Goal: Task Accomplishment & Management: Use online tool/utility

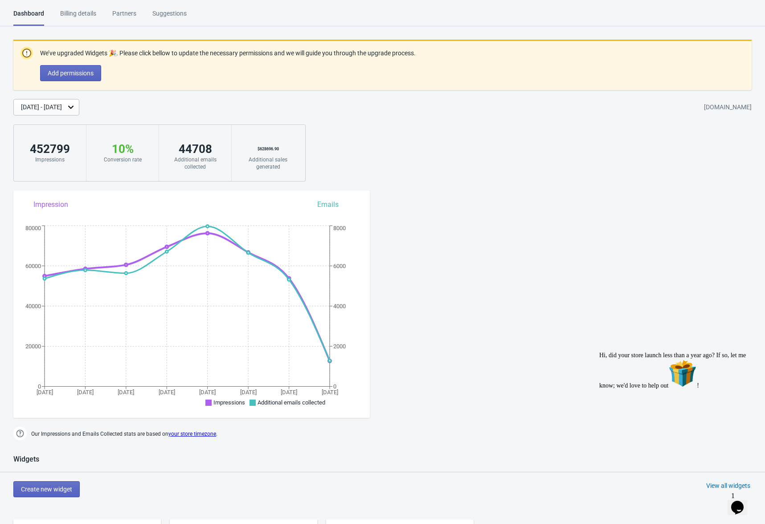
click at [62, 108] on div "[DATE] - [DATE]" at bounding box center [41, 106] width 41 height 9
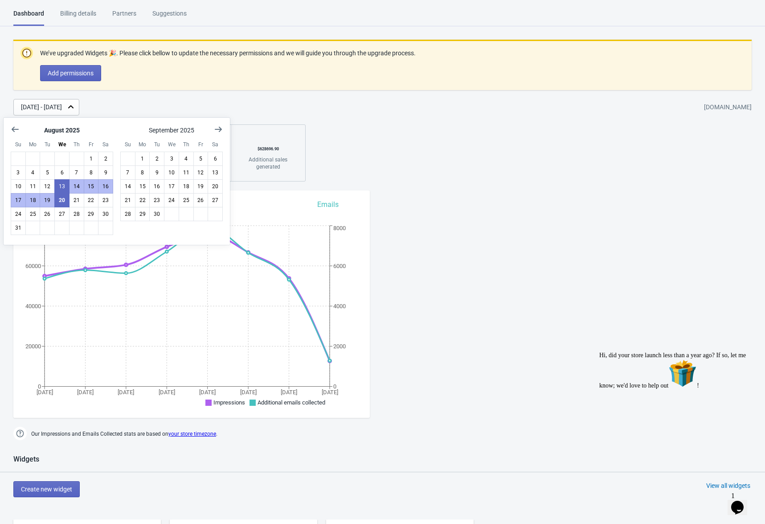
click at [488, 256] on div "Dashboard Billing details Partners Suggestions Dashboard Billing details Partne…" at bounding box center [382, 508] width 765 height 999
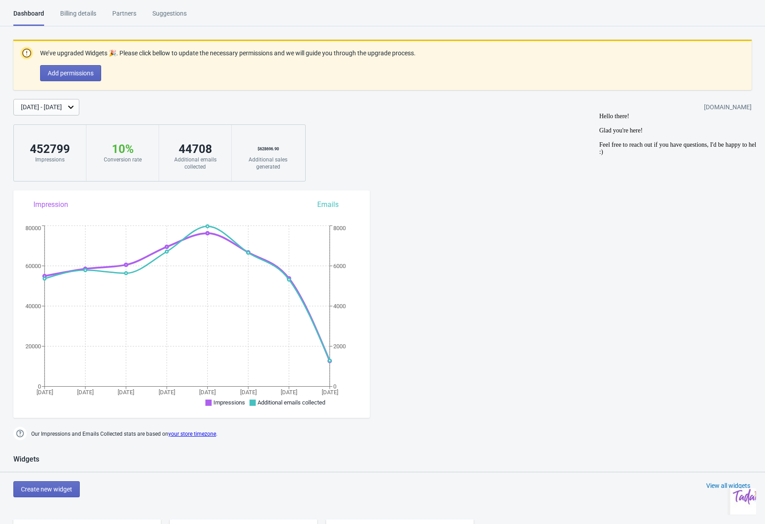
click at [744, 506] on img "$i18n('chat', 'chat_widget')" at bounding box center [748, 497] width 36 height 36
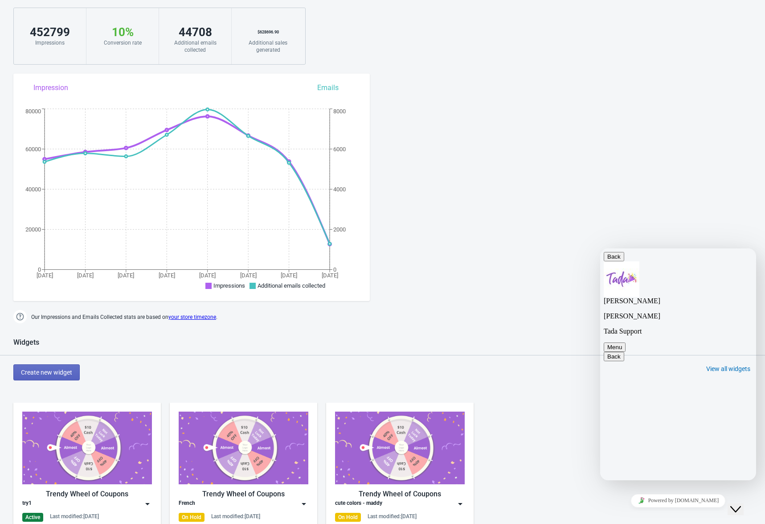
scroll to position [25, 0]
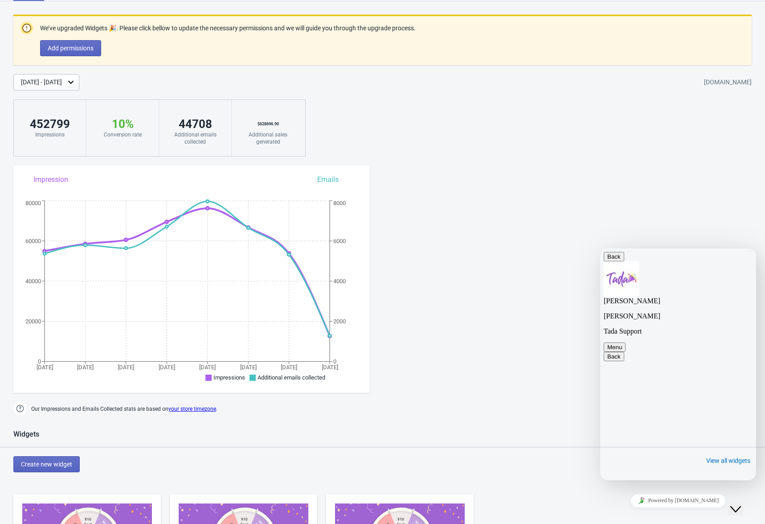
click at [600, 248] on textarea at bounding box center [600, 248] width 0 height 0
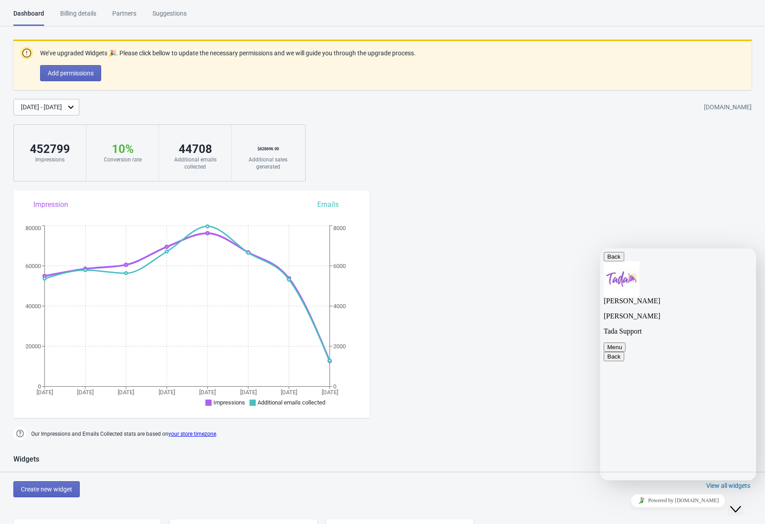
type textarea "Does the "additional emails collected" metric include only new emails collect?"
click at [600, 248] on textarea at bounding box center [600, 248] width 0 height 0
type textarea "what?"
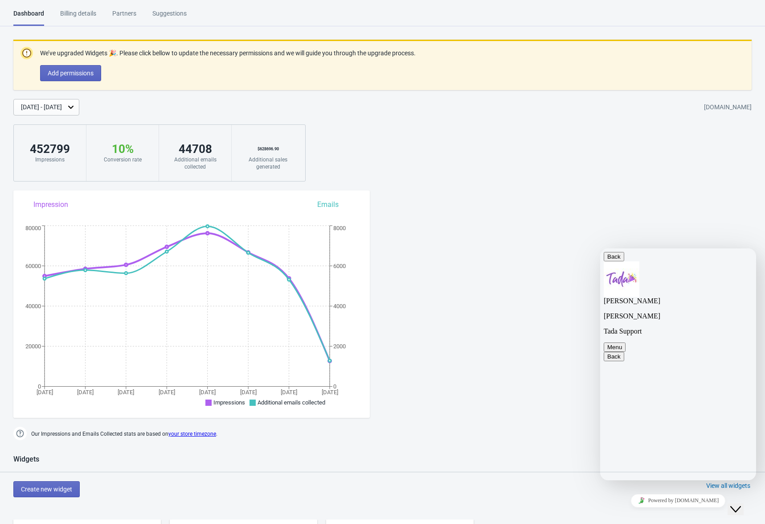
click at [600, 248] on textarea at bounding box center [600, 248] width 0 height 0
type textarea "since we have double opt-in"
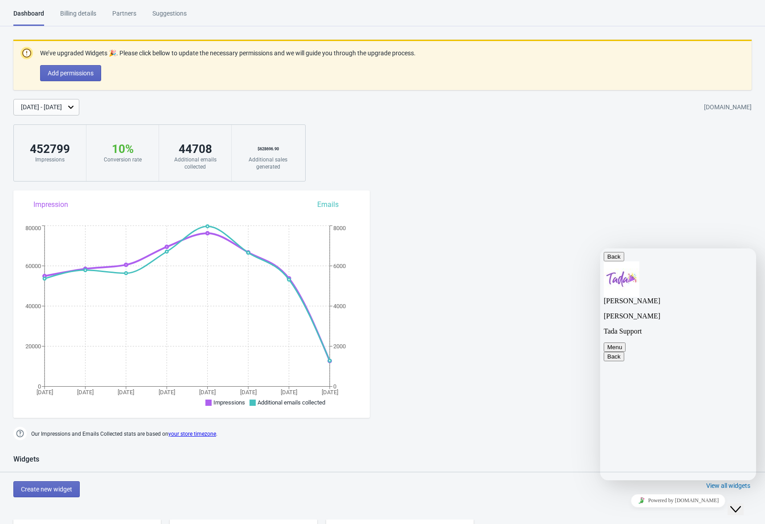
scroll to position [292, 0]
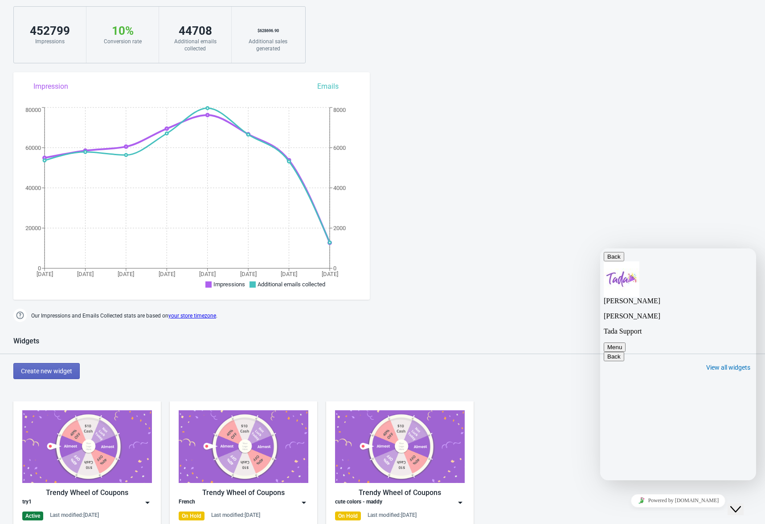
scroll to position [164, 0]
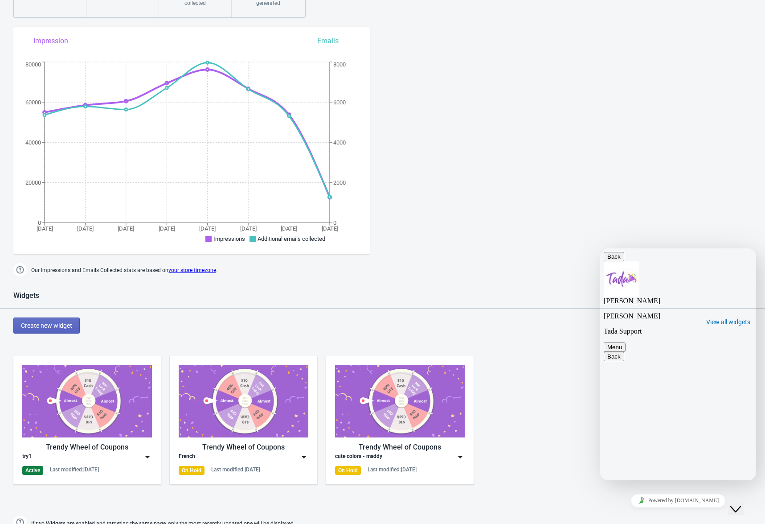
click at [283, 442] on div "Trendy Wheel of Coupons" at bounding box center [244, 447] width 130 height 11
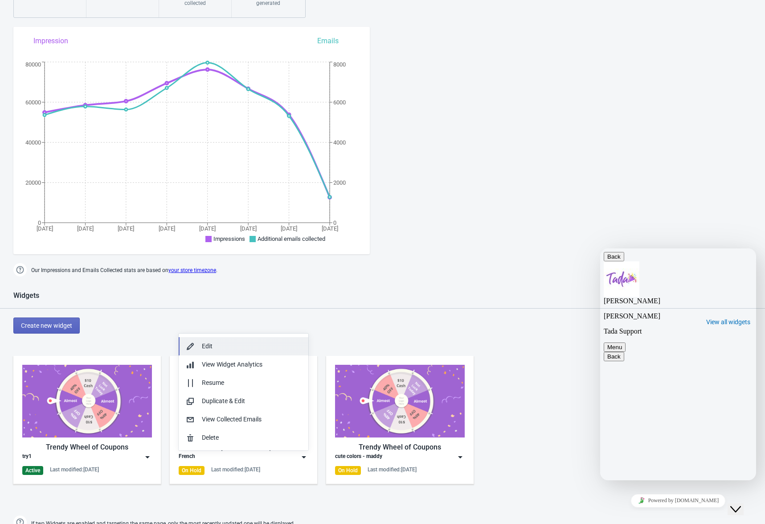
click at [202, 342] on div "Edit" at bounding box center [251, 345] width 99 height 9
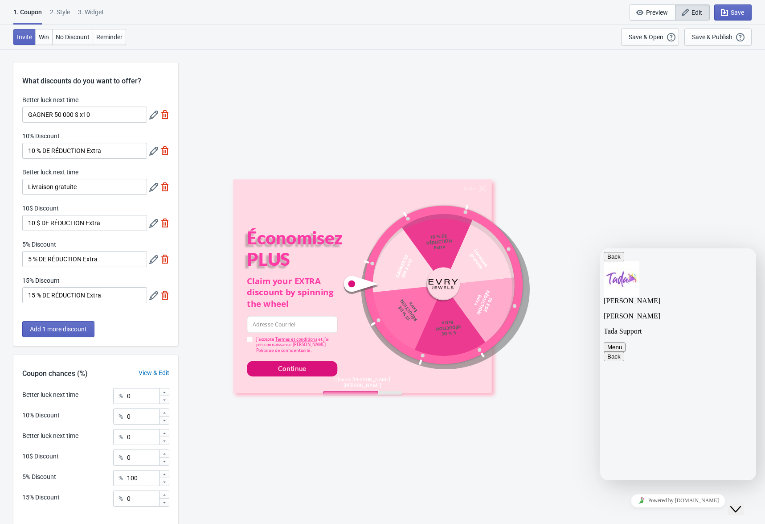
click at [70, 9] on div "2 . Style" at bounding box center [60, 16] width 20 height 16
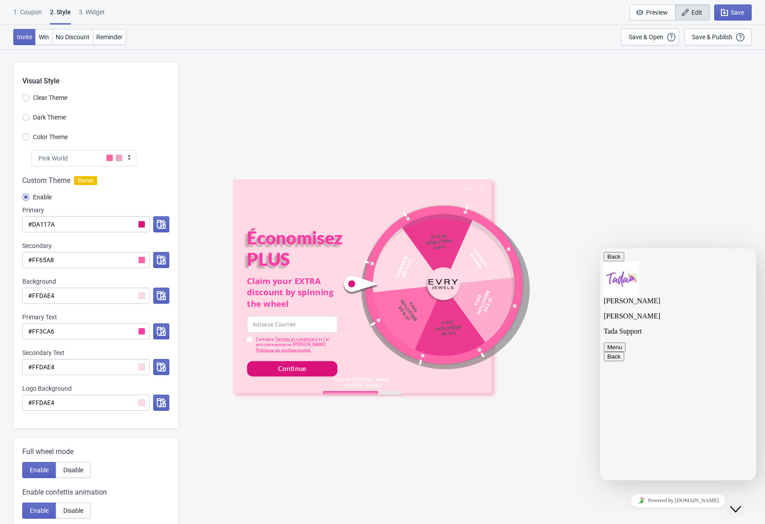
click at [99, 12] on div "3. Widget" at bounding box center [92, 16] width 26 height 16
select select "specificURL"
select select "once"
select select "middle_right"
select select "1"
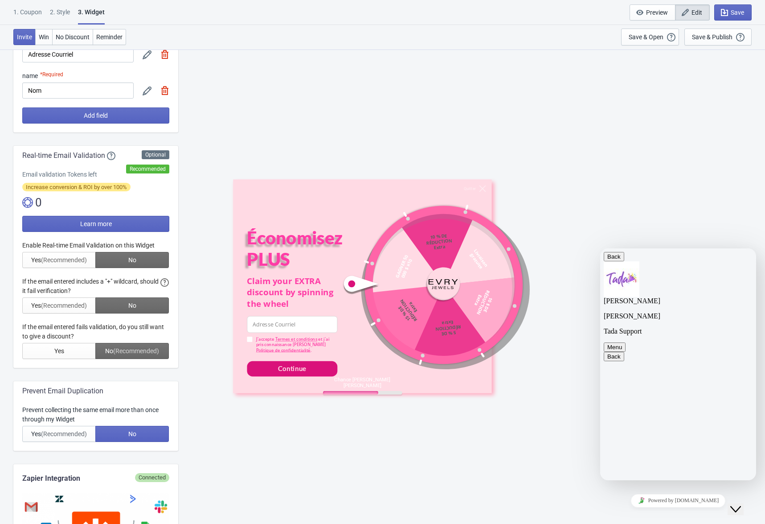
scroll to position [158, 0]
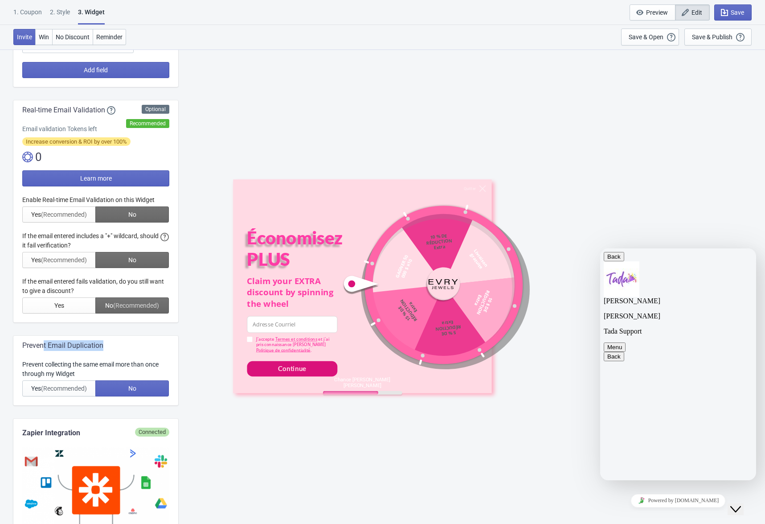
drag, startPoint x: 43, startPoint y: 343, endPoint x: 112, endPoint y: 346, distance: 69.1
click at [112, 346] on div "Prevent Email Duplication" at bounding box center [95, 345] width 147 height 11
click at [600, 248] on textarea at bounding box center [600, 248] width 0 height 0
type textarea "We have "Prevent email duplication" disabled so it's unclear if that metric tak…"
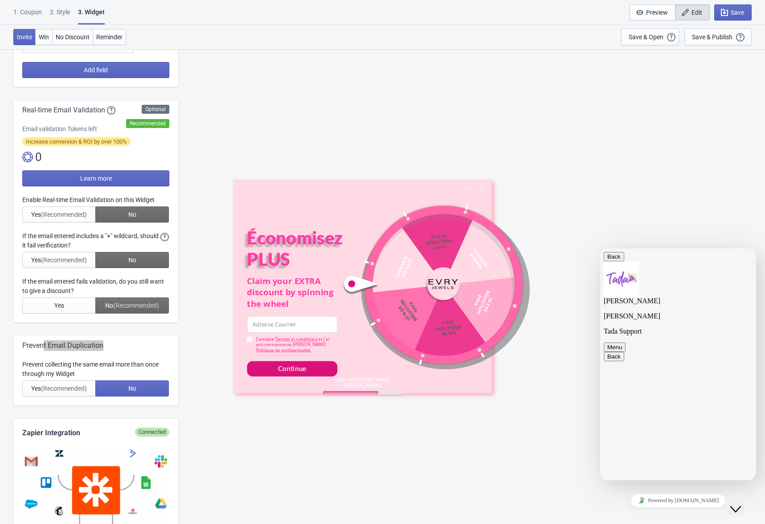
scroll to position [508, 0]
type textarea "ok thanks"
click at [744, 507] on button "Close Chat This icon closes the chat window." at bounding box center [736, 509] width 16 height 12
